Goal: Information Seeking & Learning: Learn about a topic

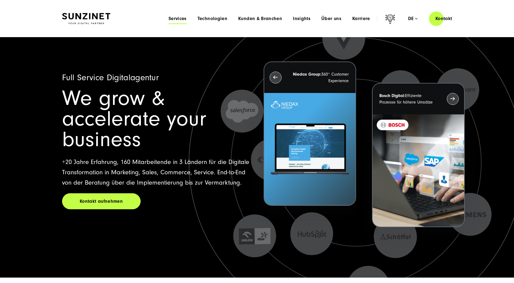
click at [177, 20] on span "Services" at bounding box center [178, 18] width 18 height 5
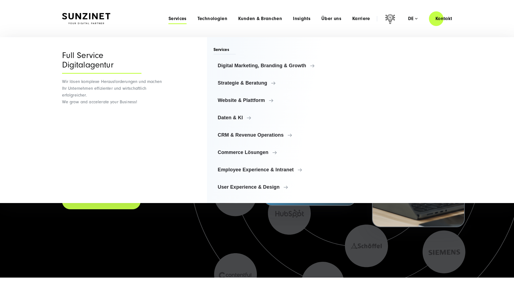
click at [177, 20] on span "Services" at bounding box center [178, 18] width 18 height 5
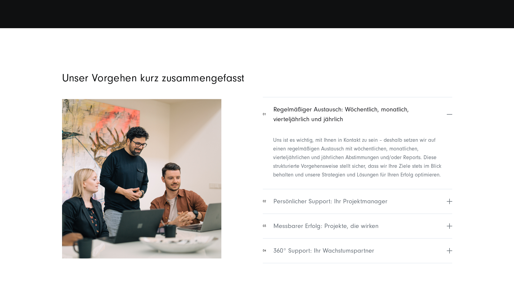
scroll to position [2167, 0]
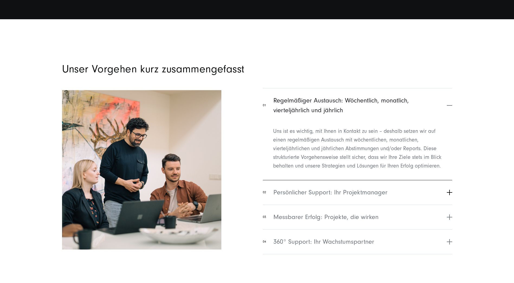
click at [375, 193] on span "Persönlicher Support: Ihr Projektmanager" at bounding box center [331, 193] width 114 height 10
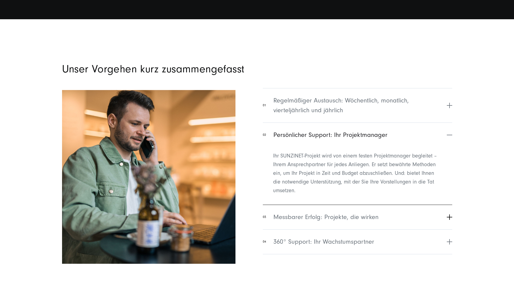
click at [353, 216] on span "Messbarer Erfolg: Projekte, die wirken" at bounding box center [326, 217] width 105 height 10
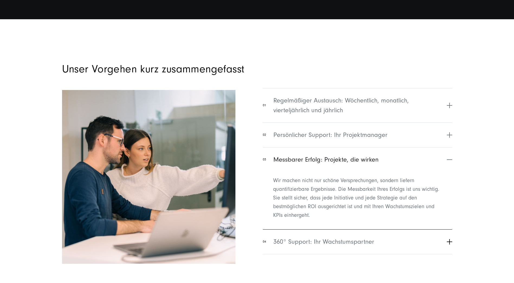
click at [345, 242] on span "360° Support: Ihr Wachstumspartner" at bounding box center [324, 242] width 101 height 10
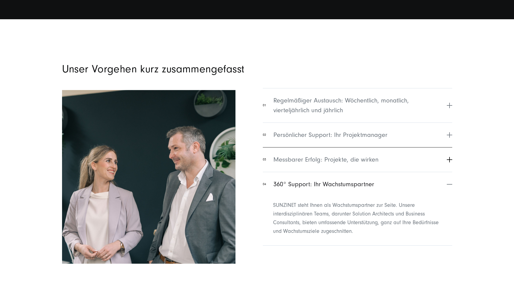
click at [336, 160] on span "Messbarer Erfolg: Projekte, die wirken" at bounding box center [326, 160] width 105 height 10
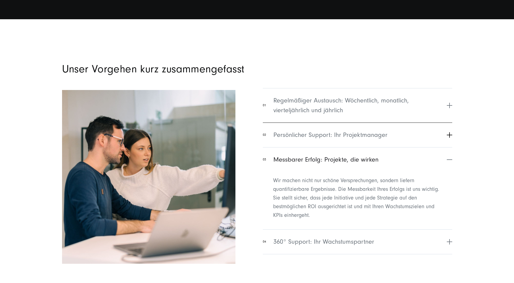
click at [334, 133] on span "Persönlicher Support: Ihr Projektmanager" at bounding box center [331, 135] width 114 height 10
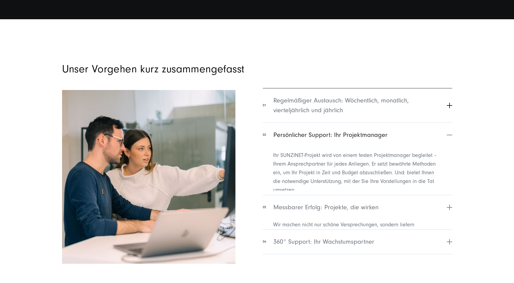
click at [335, 105] on span "Regelmäßiger Austausch: Wöchentlich, monatlich, vierteljährlich und jährlich" at bounding box center [360, 106] width 172 height 20
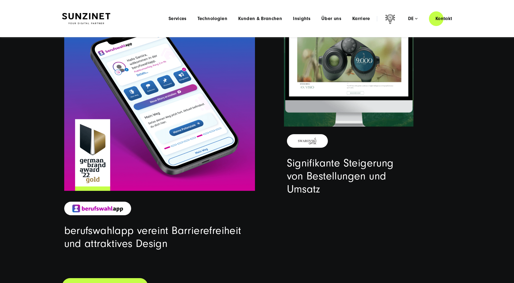
scroll to position [1733, 0]
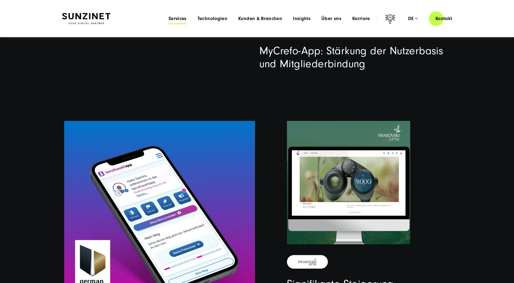
click at [182, 20] on span "Services" at bounding box center [178, 18] width 18 height 5
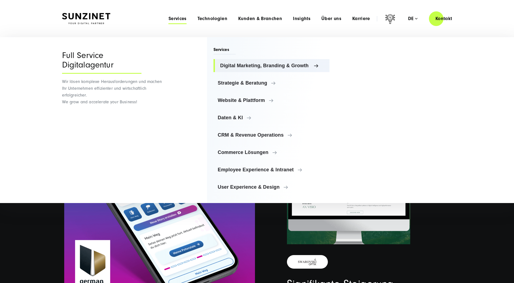
click at [229, 65] on span "Digital Marketing, Branding & Growth" at bounding box center [272, 65] width 105 height 5
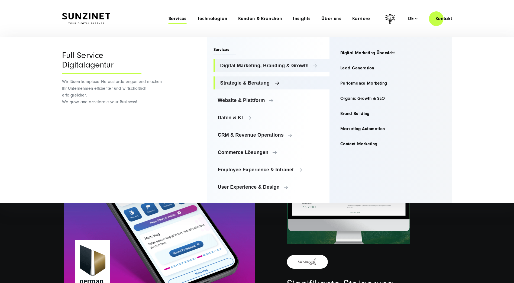
click at [252, 82] on span "Strategie & Beratung" at bounding box center [272, 82] width 105 height 5
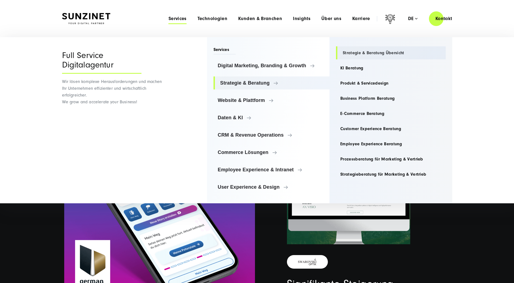
click at [358, 50] on link "Strategie & Beratung Übersicht" at bounding box center [391, 52] width 110 height 13
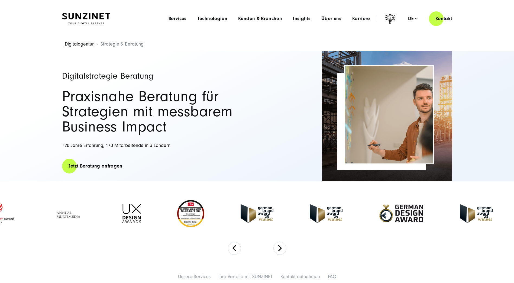
select select "****"
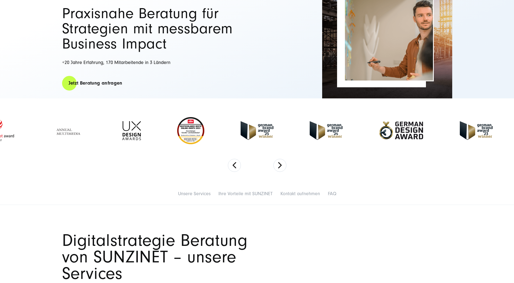
scroll to position [217, 0]
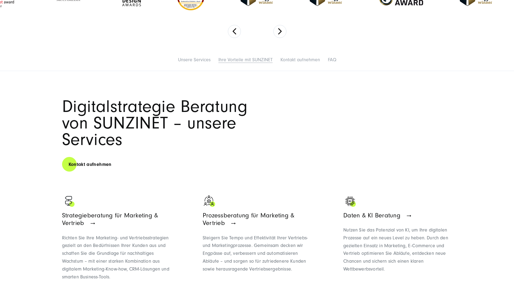
click at [256, 57] on link "Ihre Vorteile mit SUNZINET" at bounding box center [245, 60] width 54 height 6
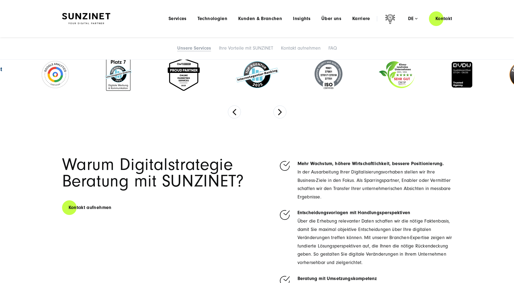
scroll to position [1275, 0]
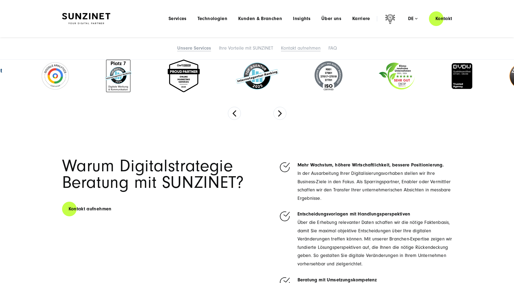
click at [300, 47] on link "Kontakt aufnehmen" at bounding box center [301, 48] width 40 height 6
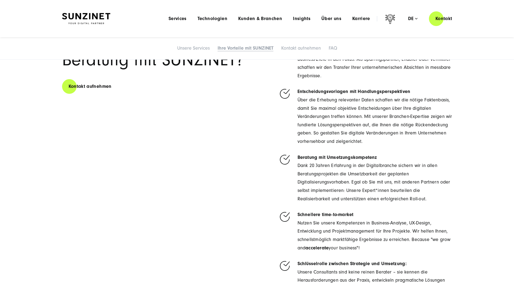
scroll to position [1305, 0]
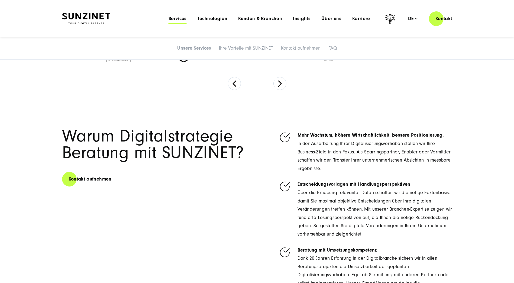
click at [180, 19] on span "Services" at bounding box center [178, 18] width 18 height 5
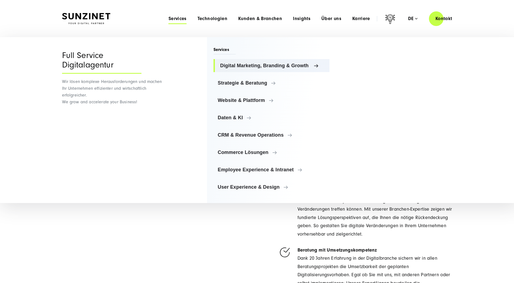
click at [240, 63] on span "Digital Marketing, Branding & Growth" at bounding box center [272, 65] width 105 height 5
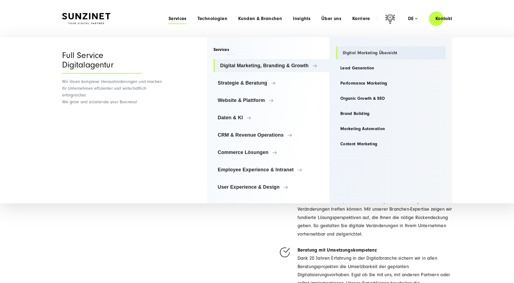
click at [348, 50] on link "Digital Marketing Übersicht" at bounding box center [391, 52] width 110 height 13
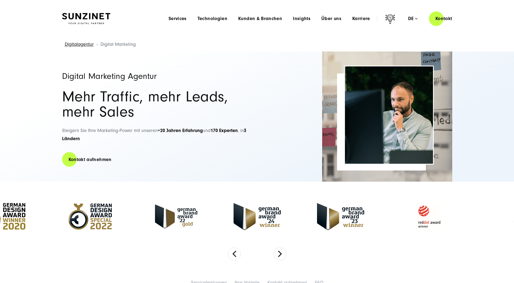
select select "****"
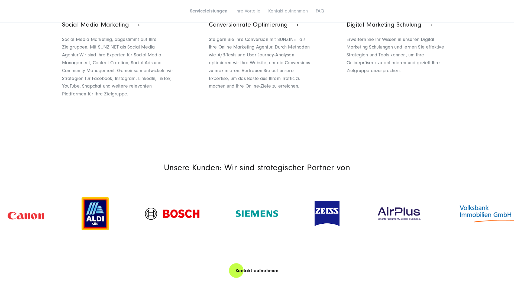
scroll to position [678, 0]
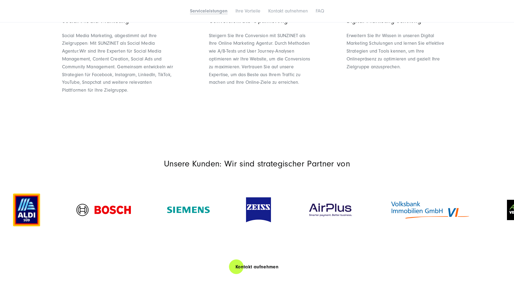
drag, startPoint x: 329, startPoint y: 211, endPoint x: 178, endPoint y: 201, distance: 151.3
click at [246, 205] on img at bounding box center [258, 209] width 25 height 25
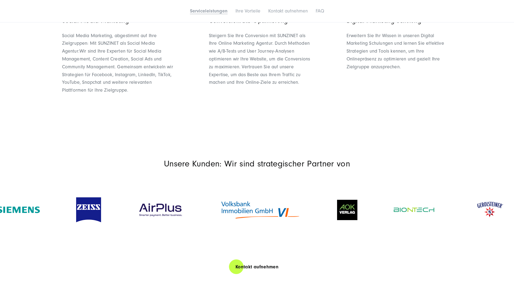
drag, startPoint x: 436, startPoint y: 209, endPoint x: 241, endPoint y: 193, distance: 195.6
click at [249, 195] on div at bounding box center [260, 209] width 117 height 31
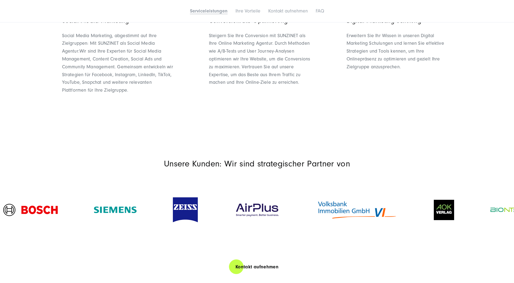
drag, startPoint x: 202, startPoint y: 206, endPoint x: 343, endPoint y: 208, distance: 141.0
click at [216, 208] on div at bounding box center [185, 210] width 61 height 36
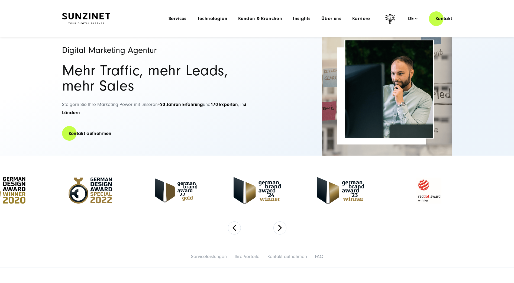
scroll to position [0, 0]
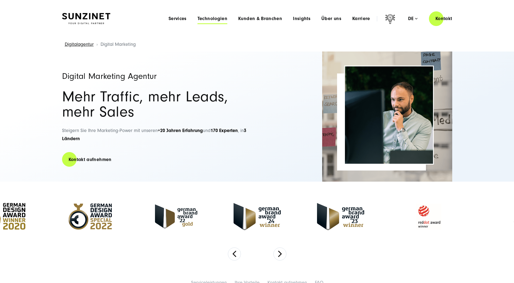
click at [208, 21] on span "Technologien" at bounding box center [213, 18] width 30 height 5
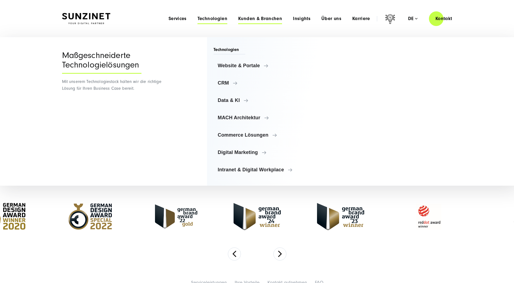
click at [249, 16] on span "Kunden & Branchen" at bounding box center [260, 18] width 44 height 5
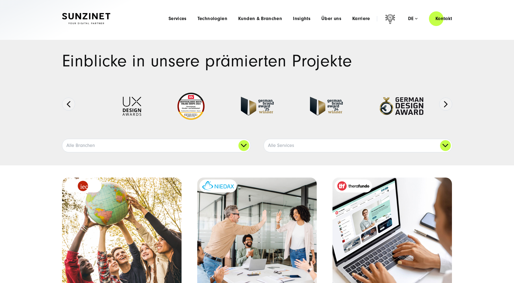
select select "****"
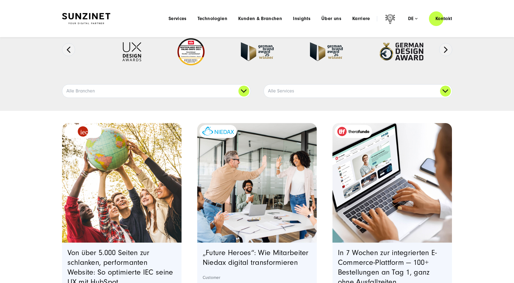
scroll to position [54, 0]
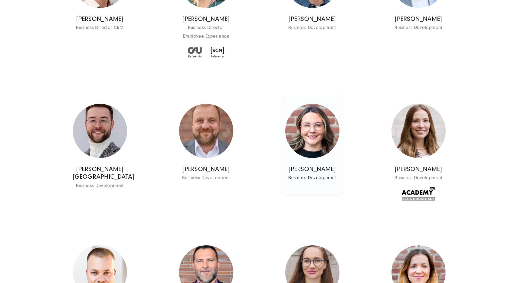
scroll to position [596, 0]
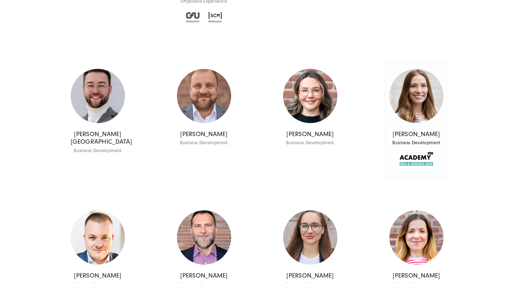
click at [414, 103] on img at bounding box center [417, 96] width 54 height 54
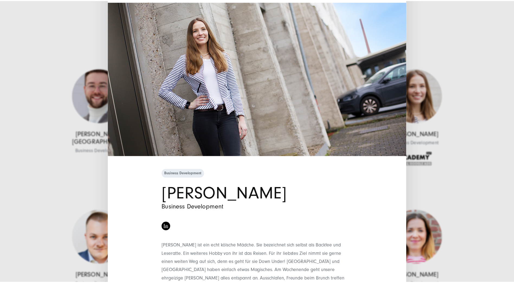
scroll to position [0, 0]
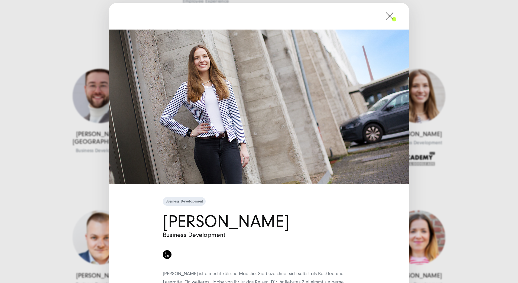
click at [232, 98] on img at bounding box center [259, 107] width 301 height 155
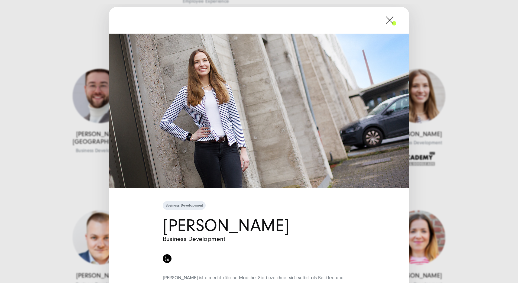
drag, startPoint x: 232, startPoint y: 98, endPoint x: 215, endPoint y: 104, distance: 18.0
click at [215, 104] on img at bounding box center [259, 111] width 301 height 155
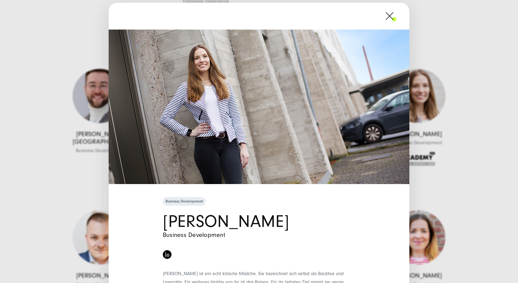
click at [397, 17] on span at bounding box center [397, 16] width 0 height 14
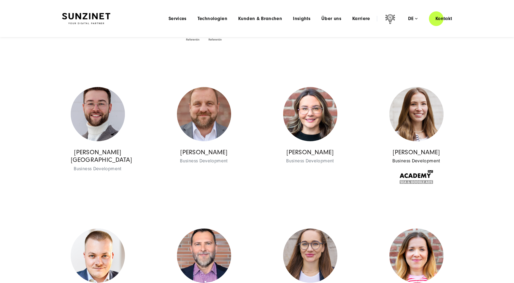
scroll to position [555, 0]
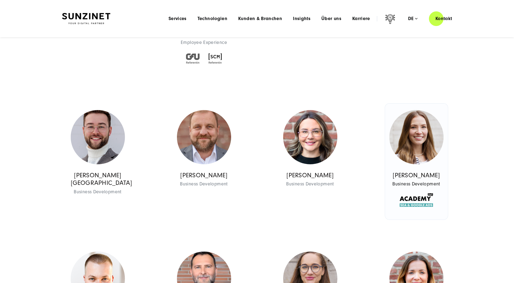
click at [416, 126] on img at bounding box center [417, 137] width 54 height 54
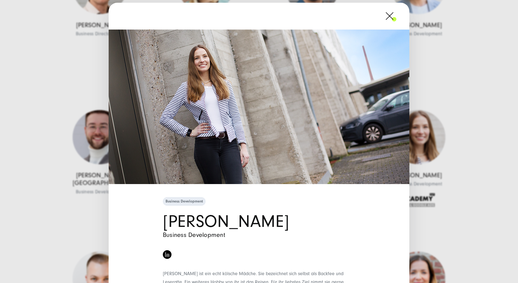
click at [397, 16] on span at bounding box center [397, 16] width 0 height 14
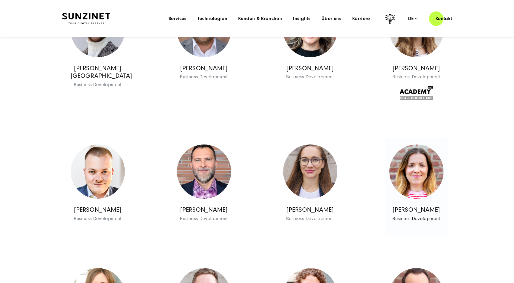
scroll to position [658, 0]
